Goal: Information Seeking & Learning: Learn about a topic

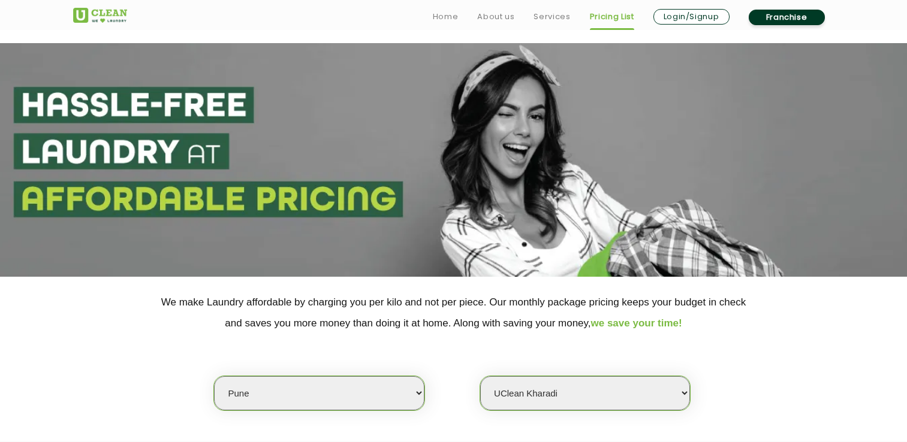
select select "4"
select select "620"
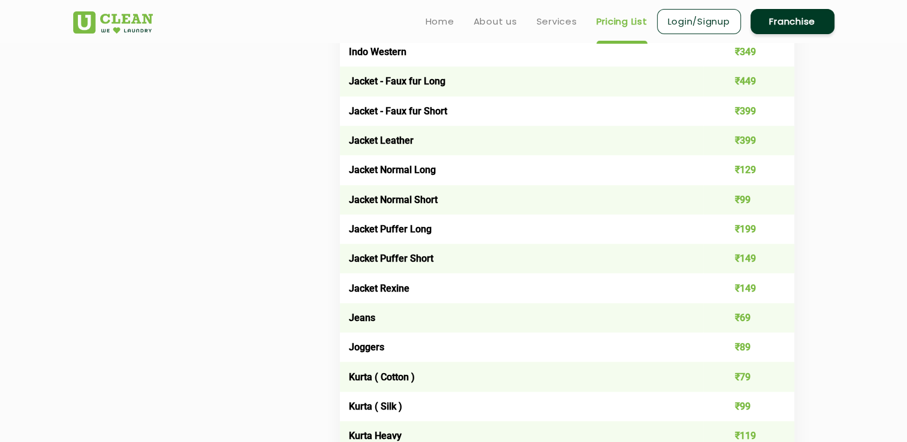
scroll to position [779, 0]
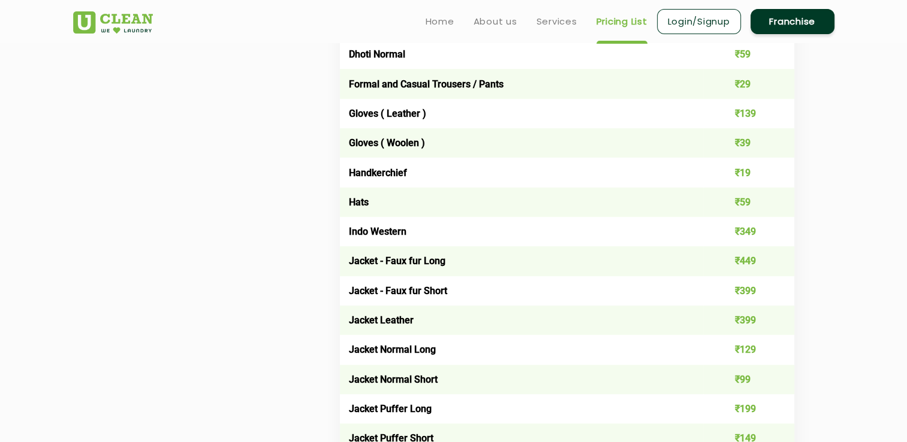
click at [782, 25] on link "Franchise" at bounding box center [793, 21] width 84 height 25
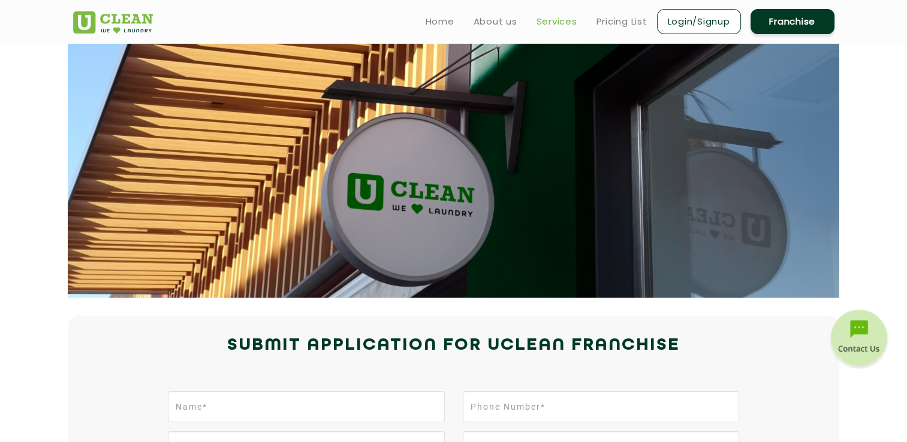
click at [560, 23] on link "Services" at bounding box center [557, 21] width 41 height 14
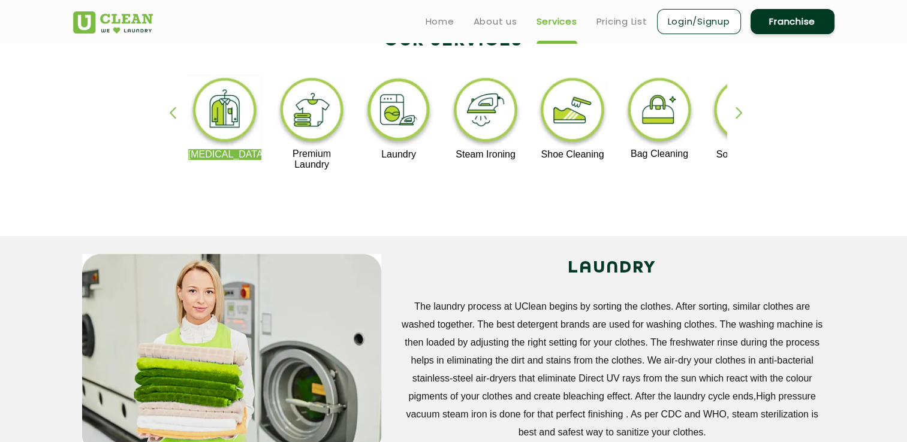
scroll to position [240, 0]
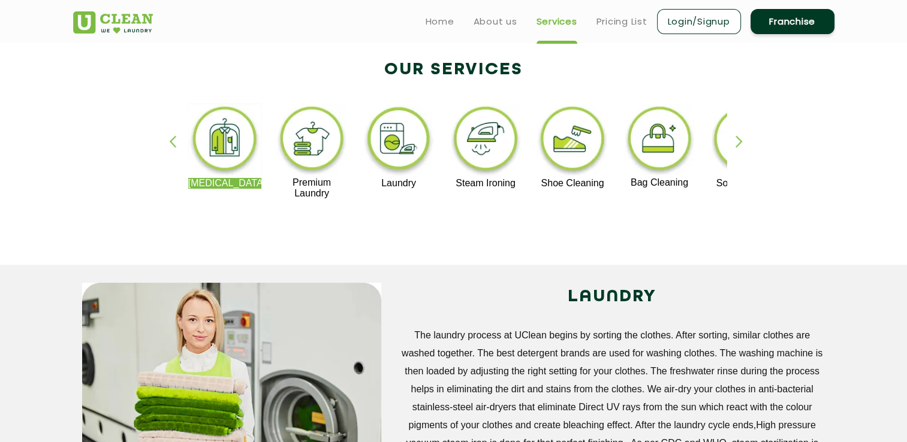
click at [476, 152] on img at bounding box center [486, 141] width 74 height 74
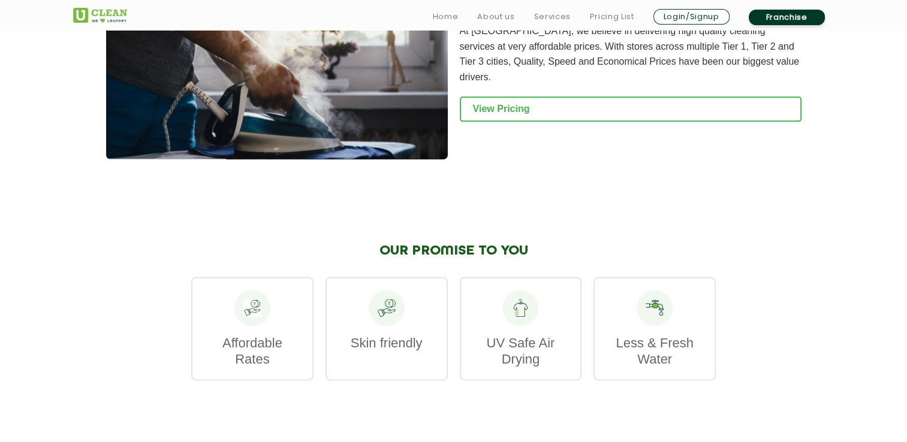
scroll to position [1499, 0]
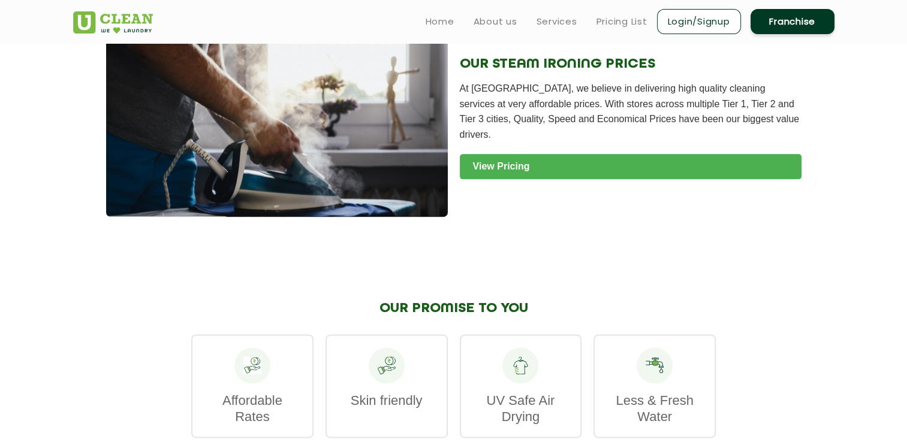
click at [671, 162] on link "View Pricing" at bounding box center [631, 166] width 342 height 25
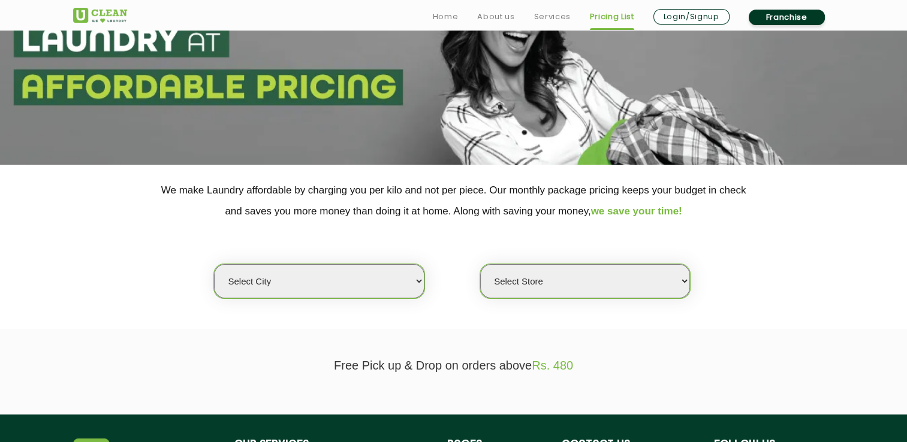
scroll to position [120, 0]
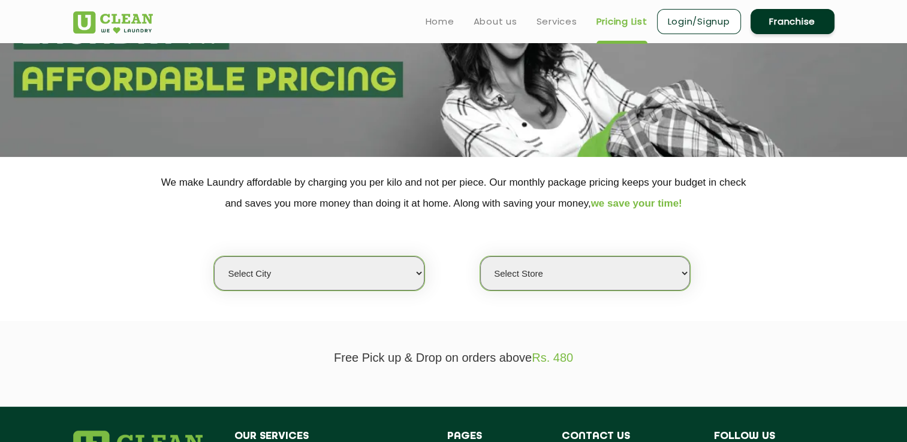
click at [287, 269] on select "Select city [GEOGRAPHIC_DATA] [GEOGRAPHIC_DATA] [GEOGRAPHIC_DATA] [GEOGRAPHIC_D…" at bounding box center [319, 274] width 210 height 34
select select "4"
click at [214, 257] on select "Select city [GEOGRAPHIC_DATA] [GEOGRAPHIC_DATA] [GEOGRAPHIC_DATA] [GEOGRAPHIC_D…" at bounding box center [319, 274] width 210 height 34
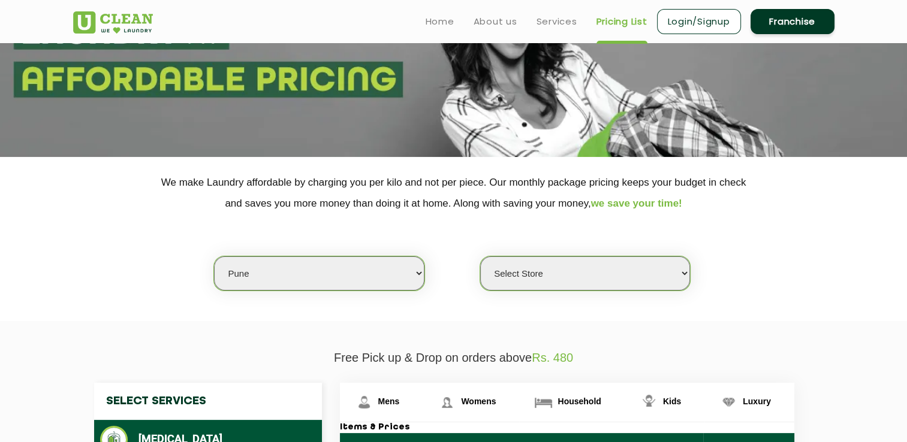
click at [553, 282] on select "Select Store [GEOGRAPHIC_DATA] [GEOGRAPHIC_DATA] [GEOGRAPHIC_DATA] [GEOGRAPHIC_…" at bounding box center [585, 274] width 210 height 34
select select "620"
click at [480, 257] on select "Select Store [GEOGRAPHIC_DATA] [GEOGRAPHIC_DATA] [GEOGRAPHIC_DATA] [GEOGRAPHIC_…" at bounding box center [585, 274] width 210 height 34
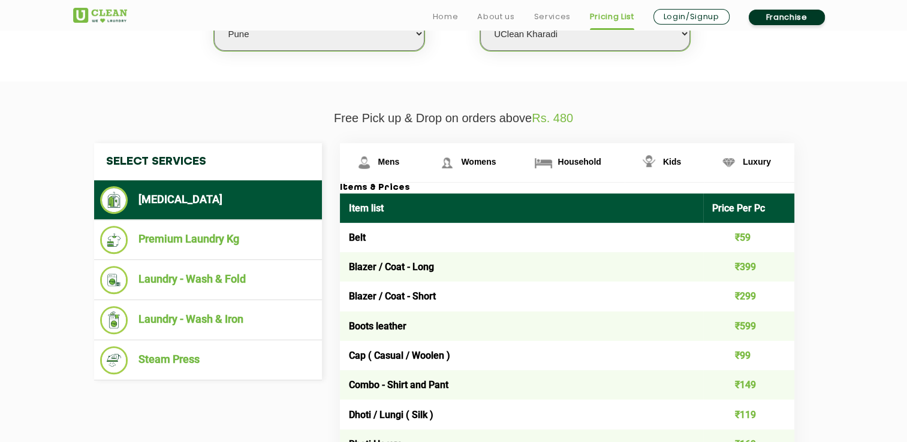
scroll to position [420, 0]
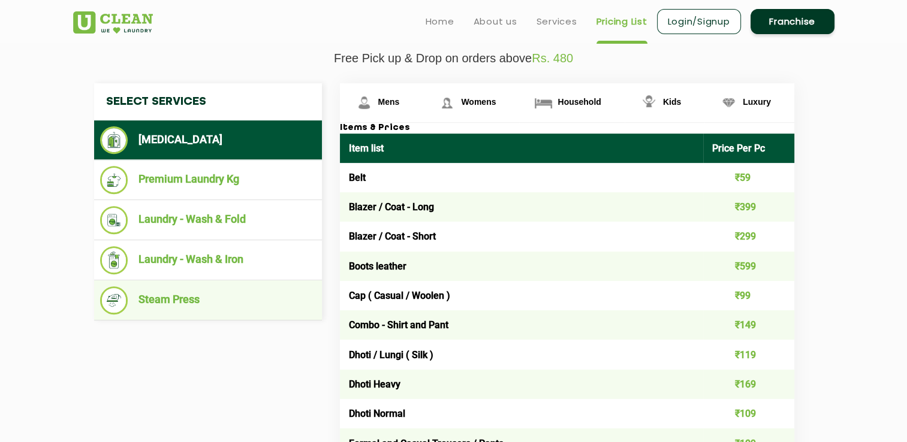
click at [183, 295] on li "Steam Press" at bounding box center [208, 301] width 216 height 28
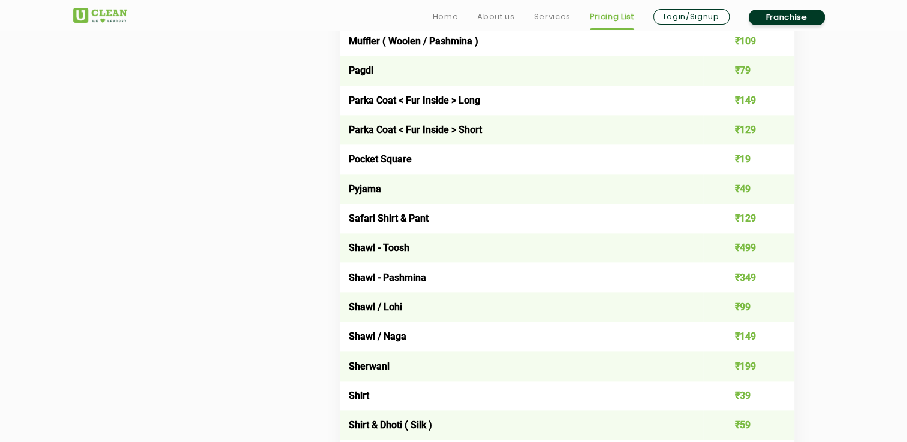
scroll to position [1499, 0]
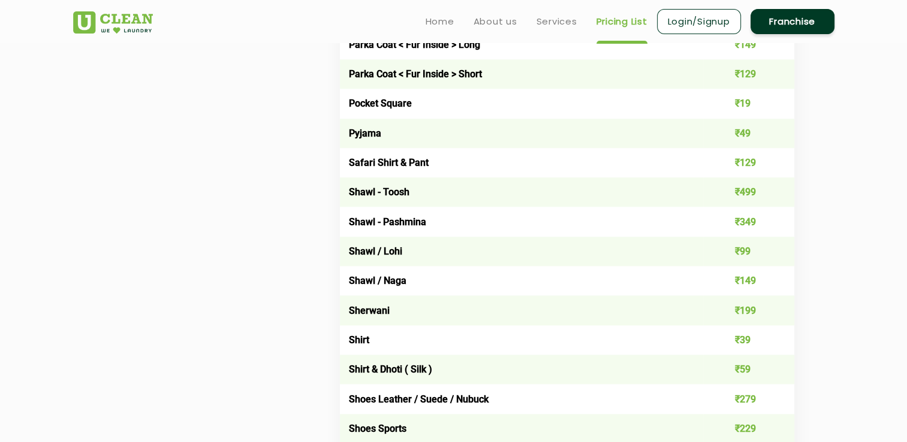
click at [364, 349] on td "Shirt" at bounding box center [522, 340] width 364 height 29
